Goal: Navigation & Orientation: Find specific page/section

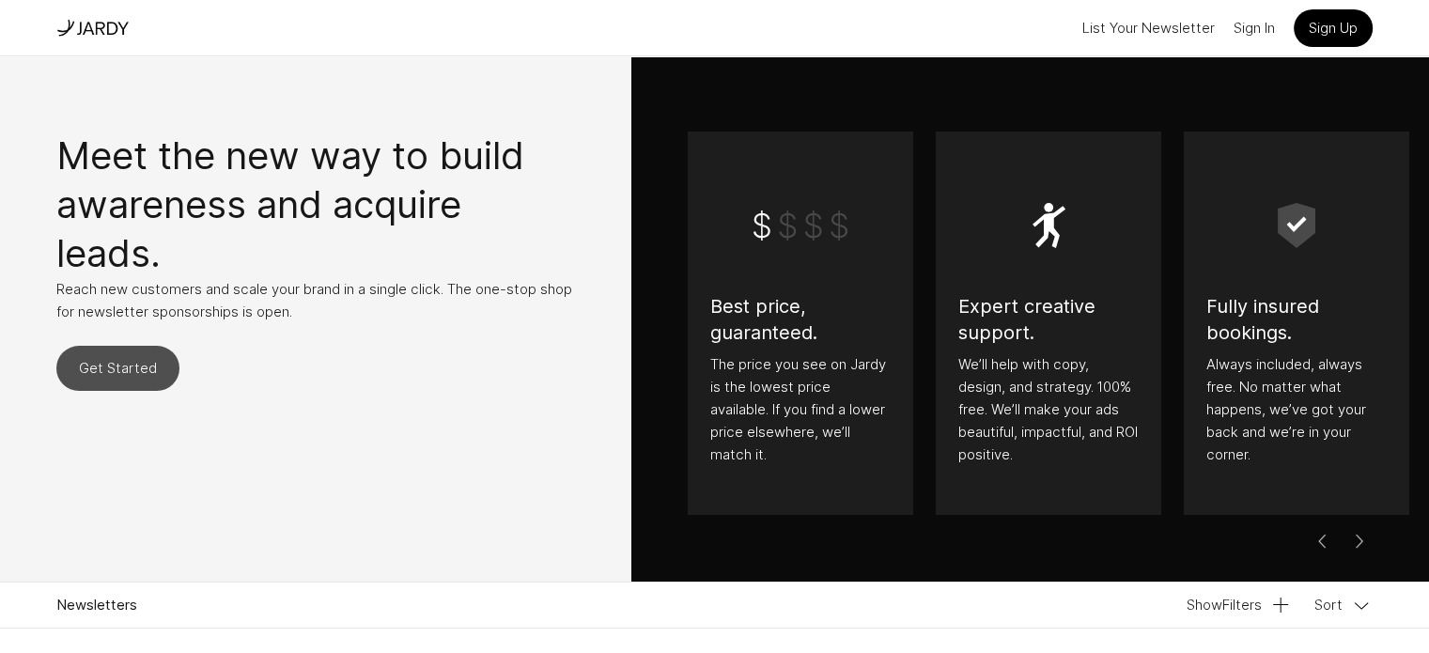
click at [156, 367] on link "Get Started" at bounding box center [117, 368] width 123 height 45
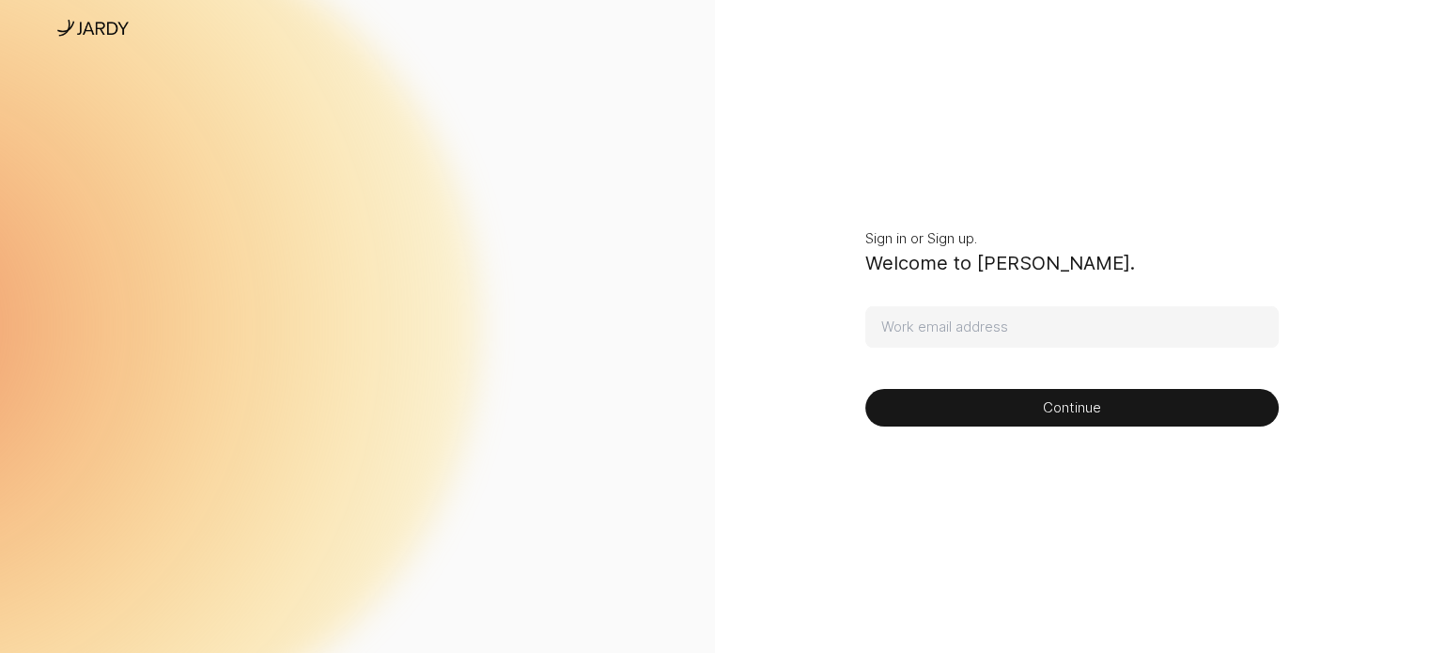
click at [1011, 319] on input at bounding box center [1071, 326] width 413 height 41
drag, startPoint x: 662, startPoint y: 271, endPoint x: 639, endPoint y: 271, distance: 22.6
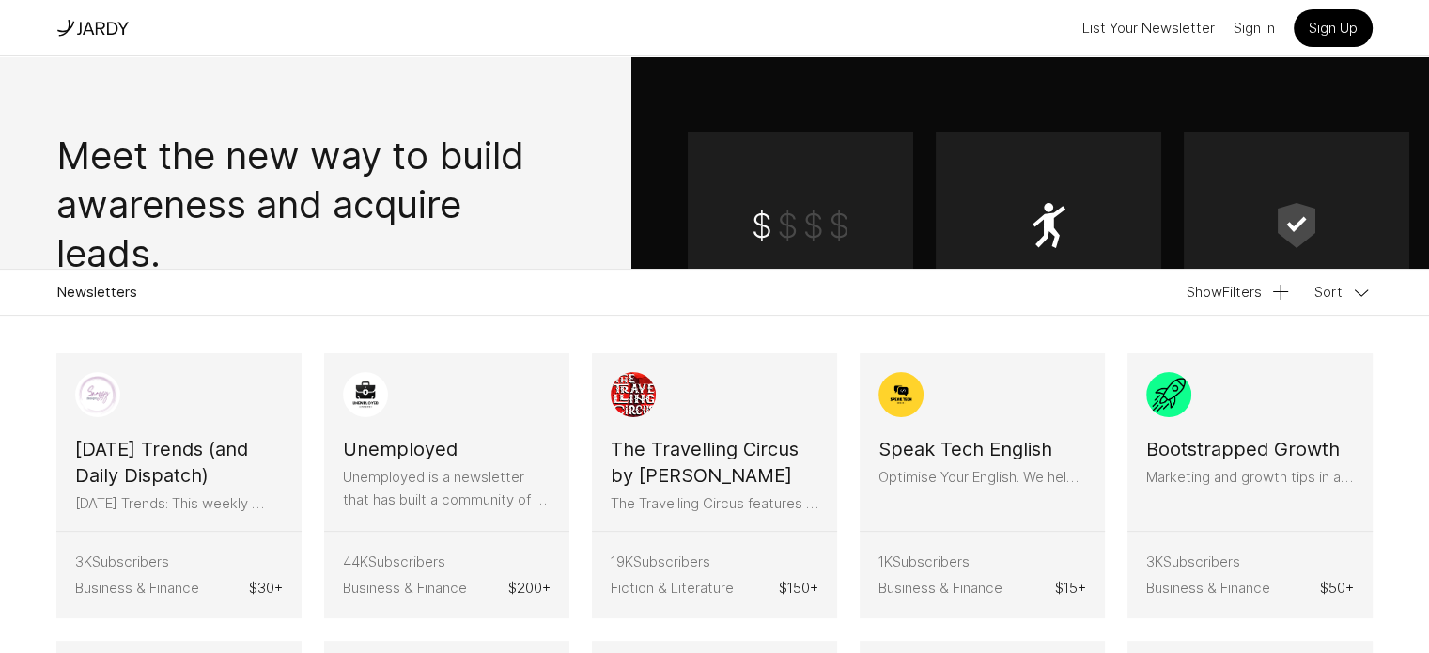
scroll to position [282, 0]
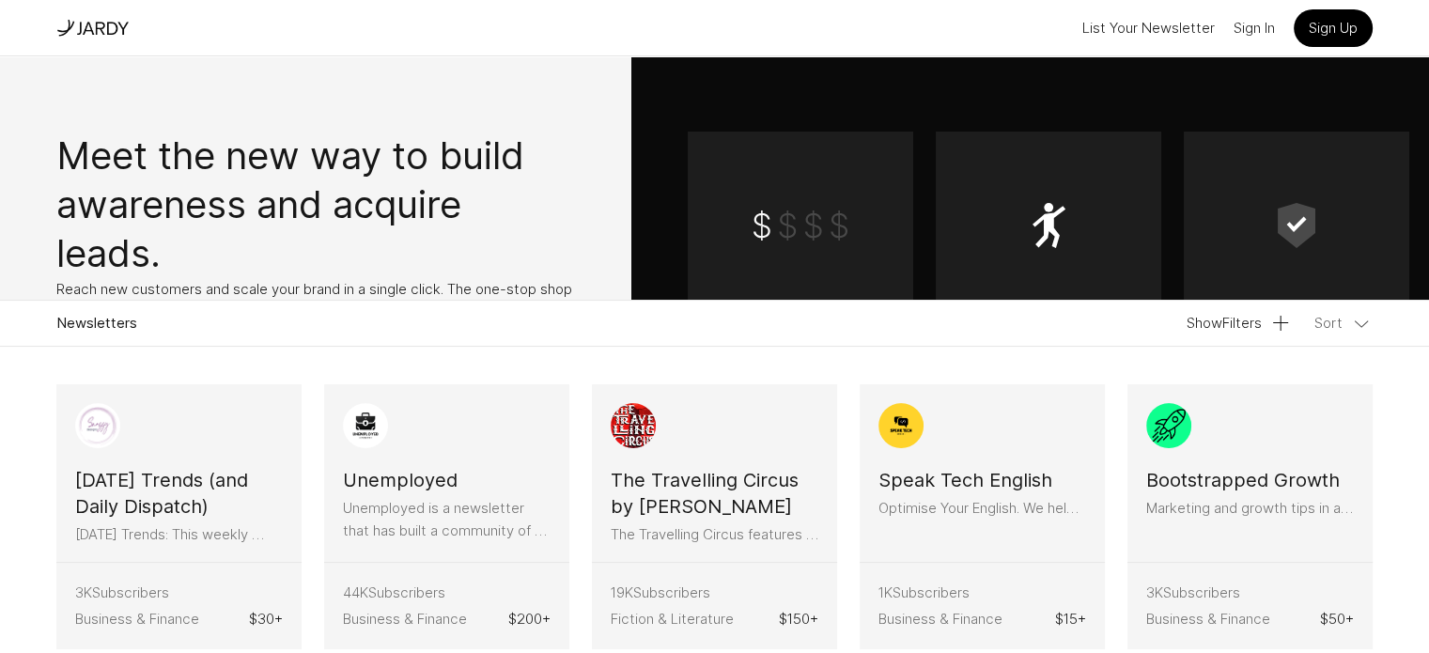
click at [1329, 323] on button "Sort" at bounding box center [1344, 323] width 58 height 23
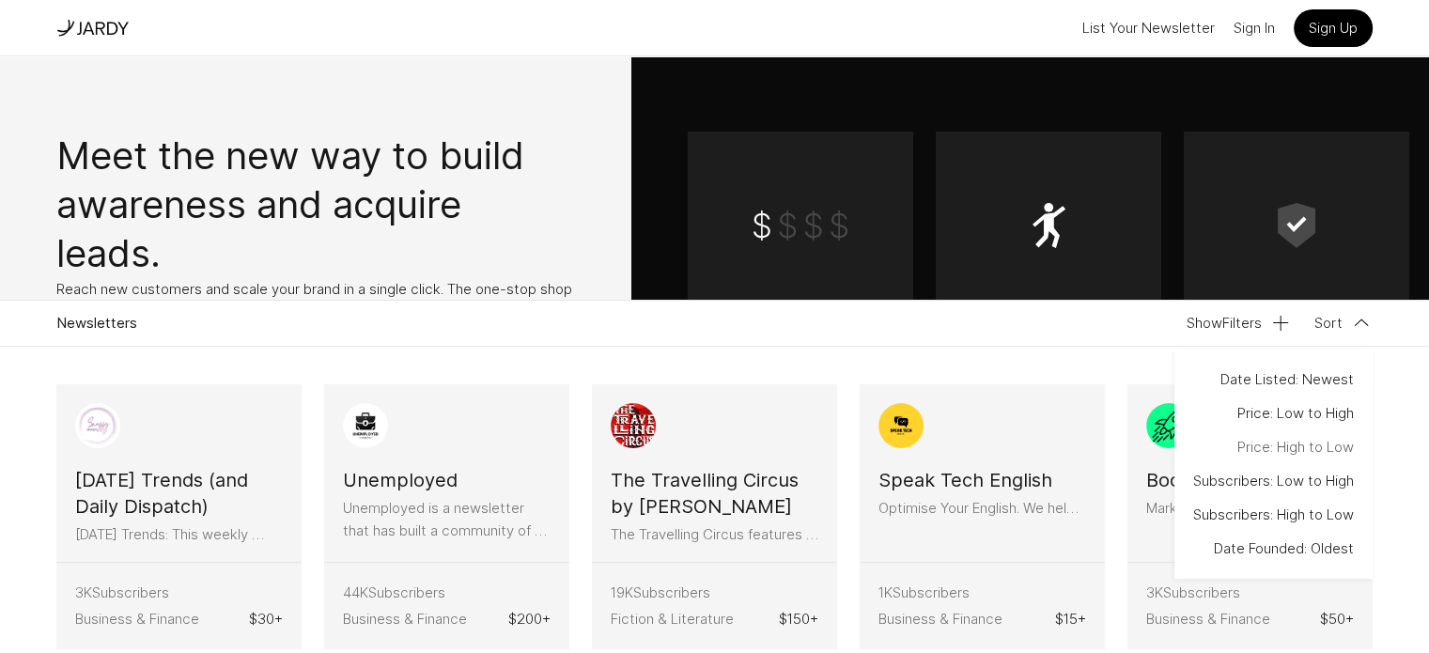
click at [1293, 446] on button "Price: High to Low" at bounding box center [1273, 447] width 161 height 23
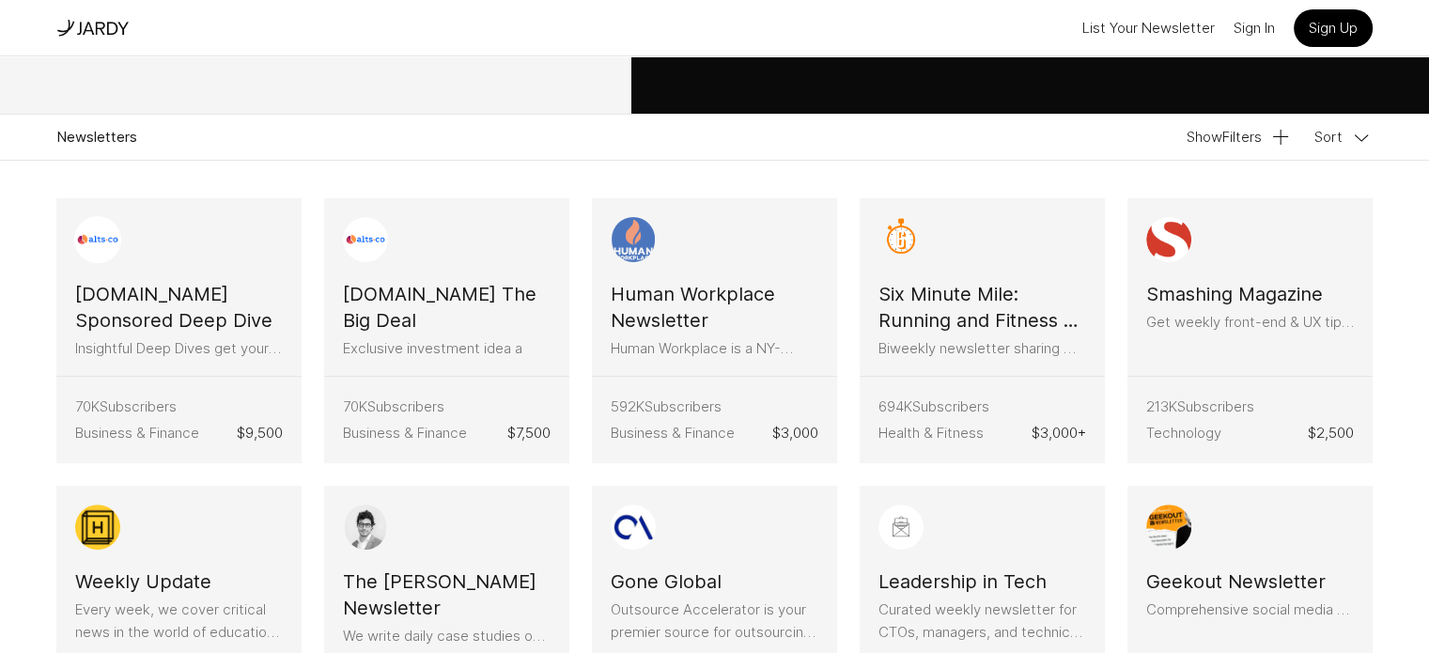
scroll to position [470, 0]
